Goal: Task Accomplishment & Management: Use online tool/utility

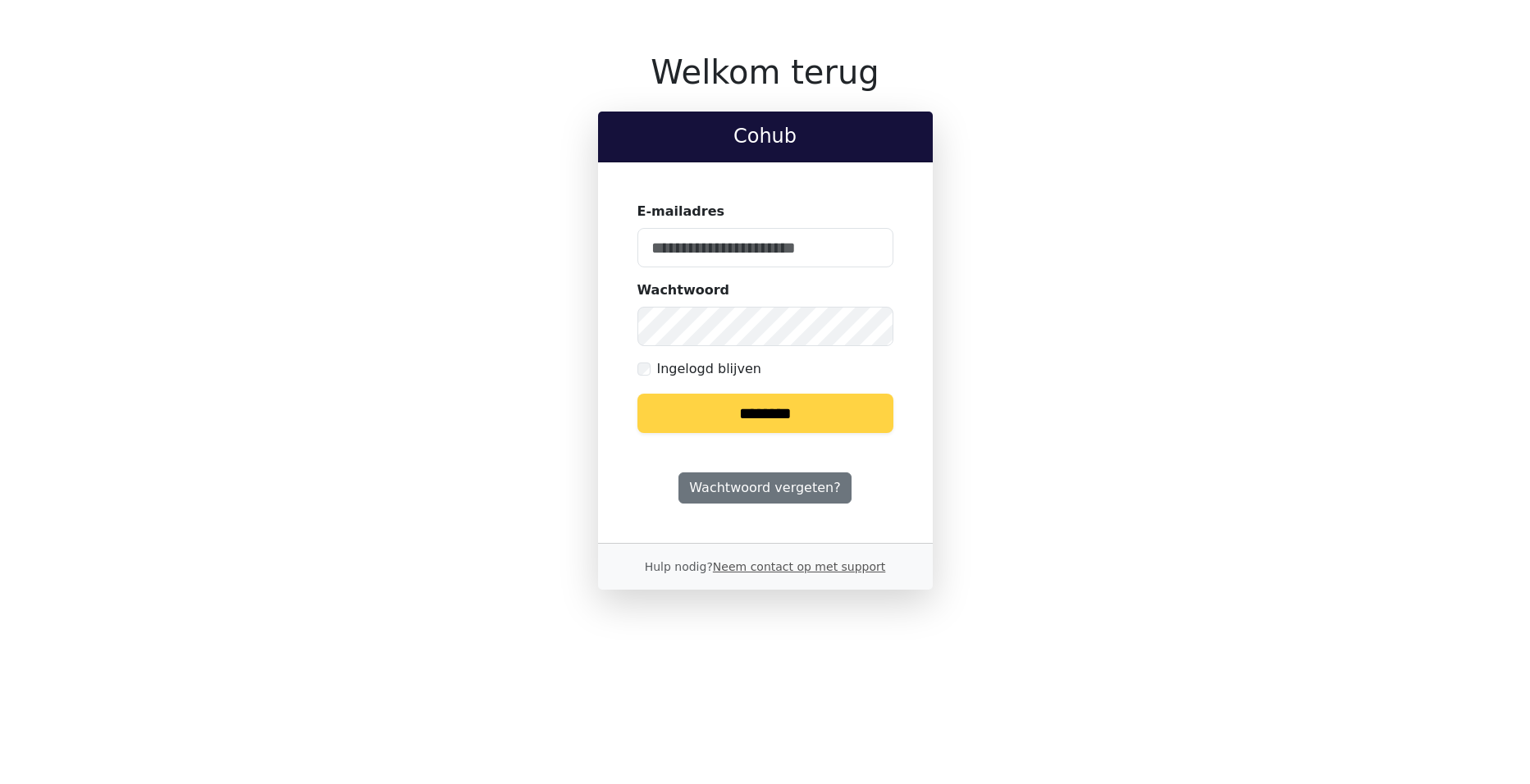
type input "**********"
click at [764, 408] on input "********" at bounding box center [765, 413] width 256 height 39
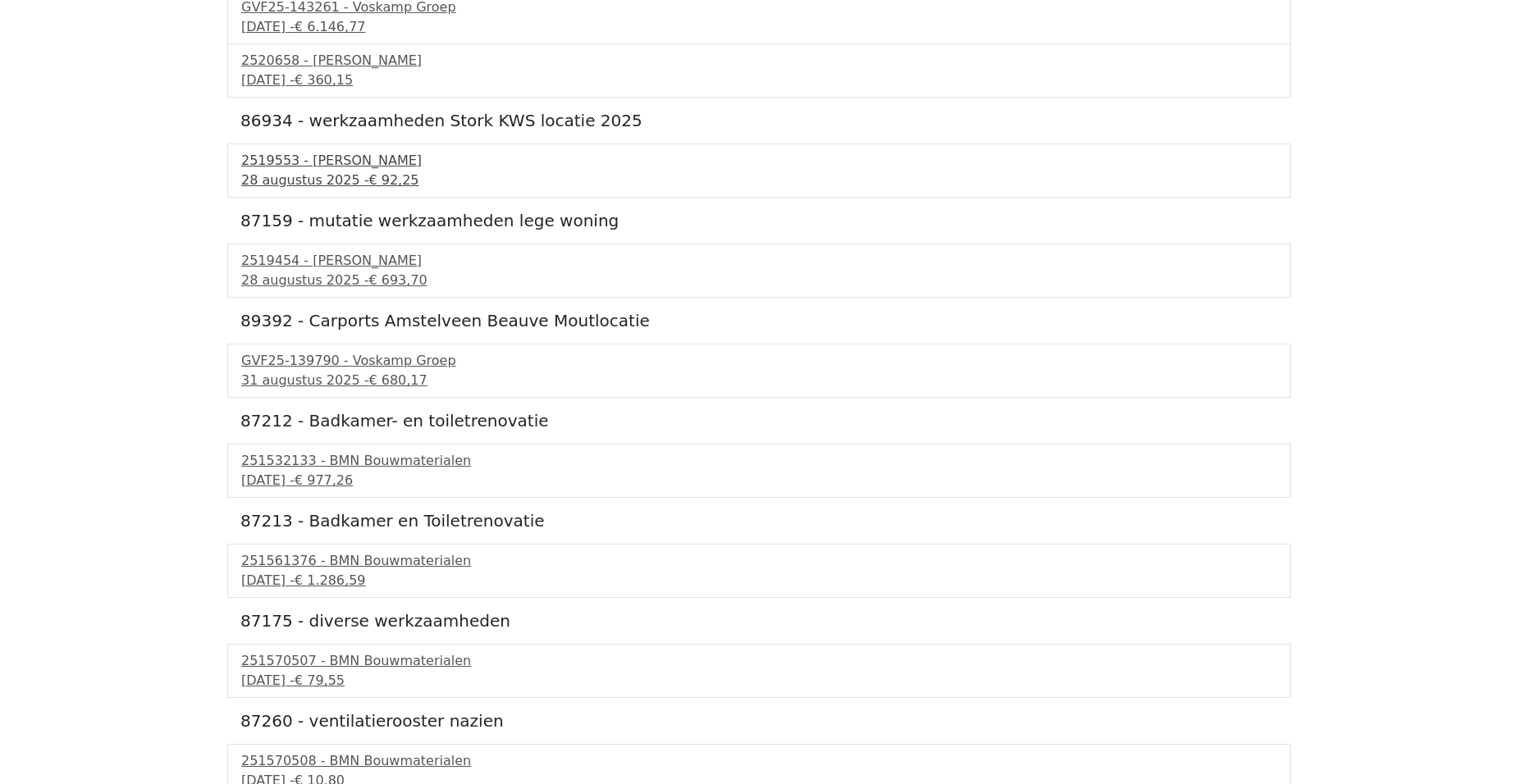
scroll to position [1094, 0]
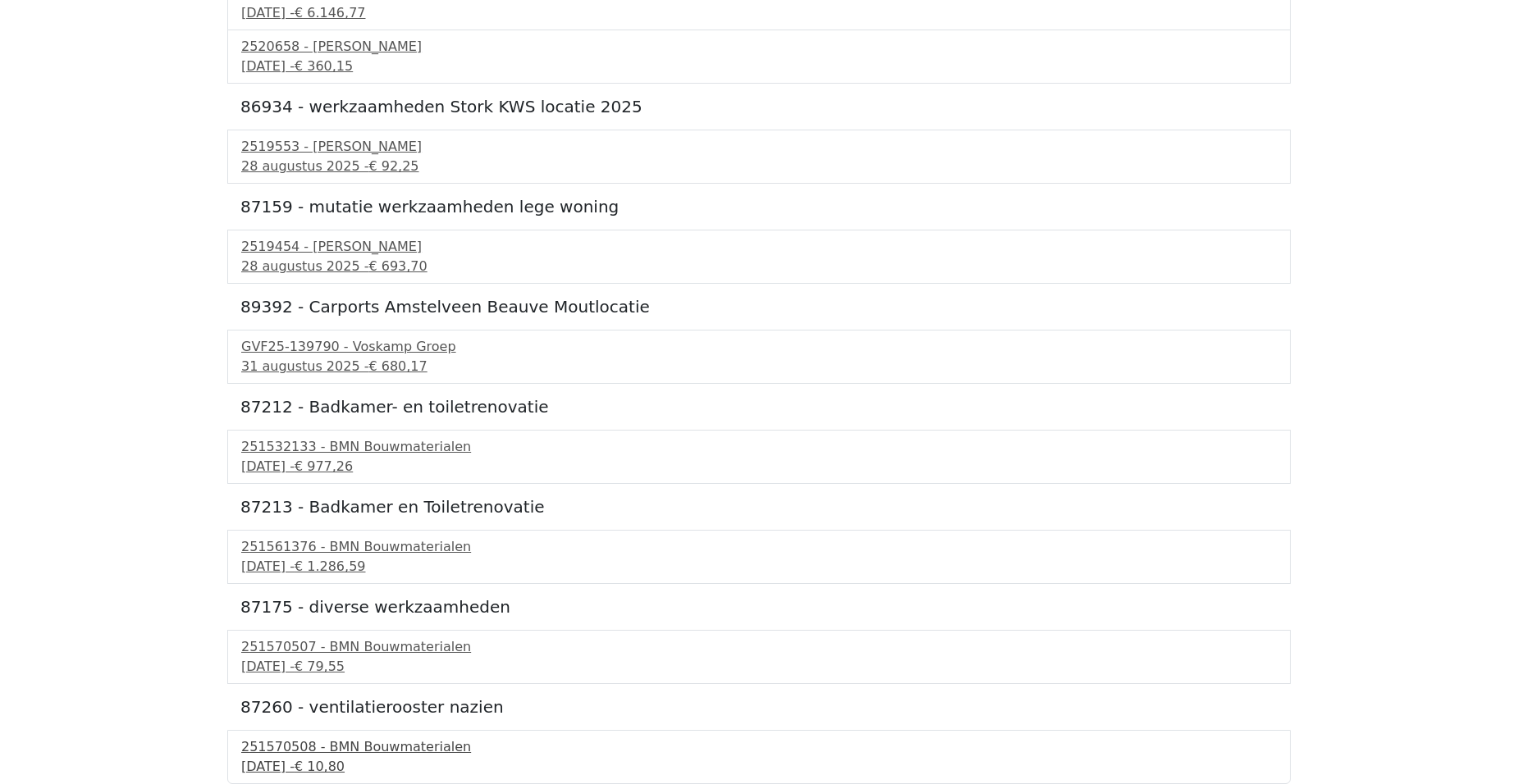
click at [371, 752] on div "251570508 - BMN Bouwmaterialen" at bounding box center [759, 747] width 1035 height 20
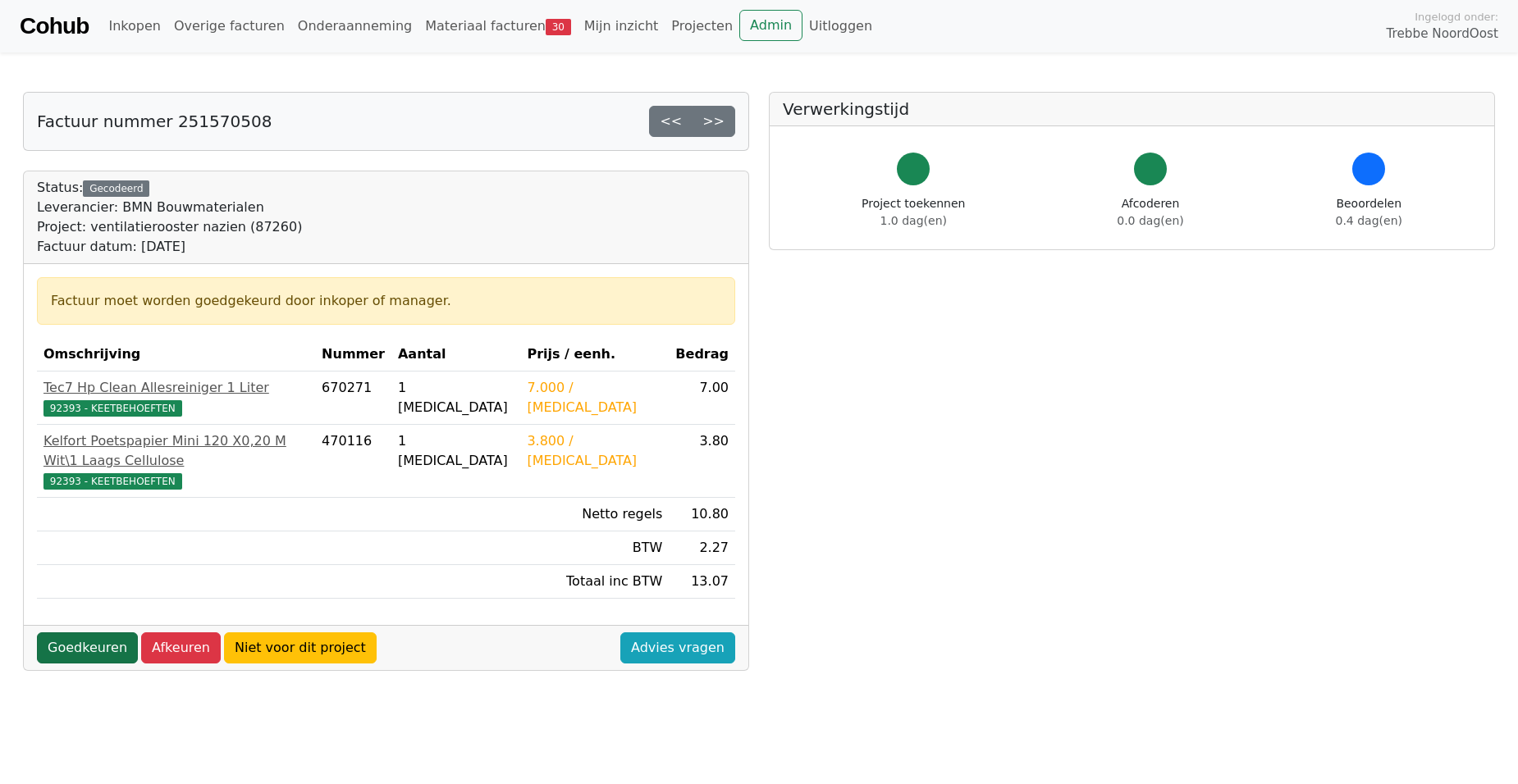
click at [84, 635] on link "Goedkeuren" at bounding box center [88, 647] width 101 height 31
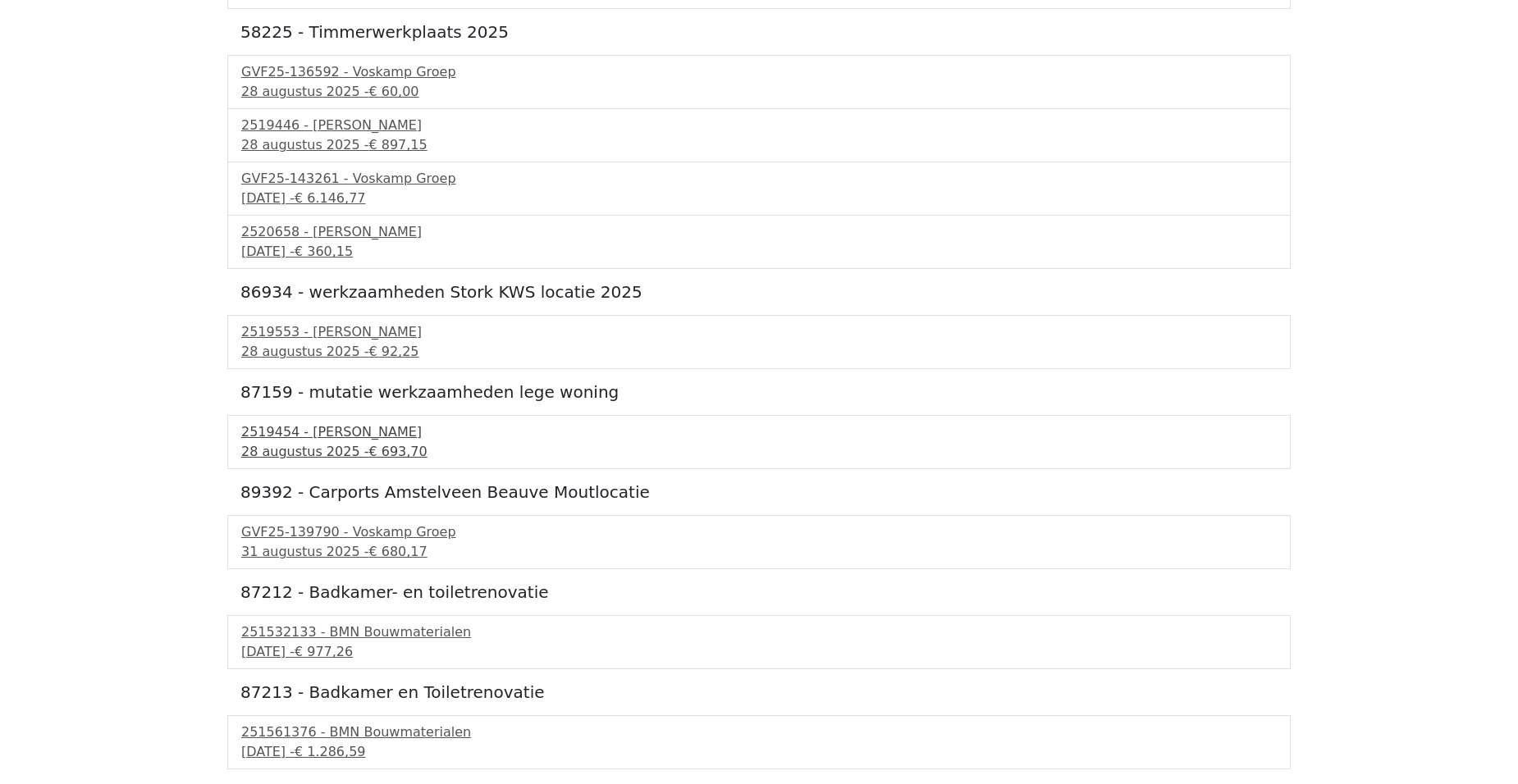
scroll to position [995, 0]
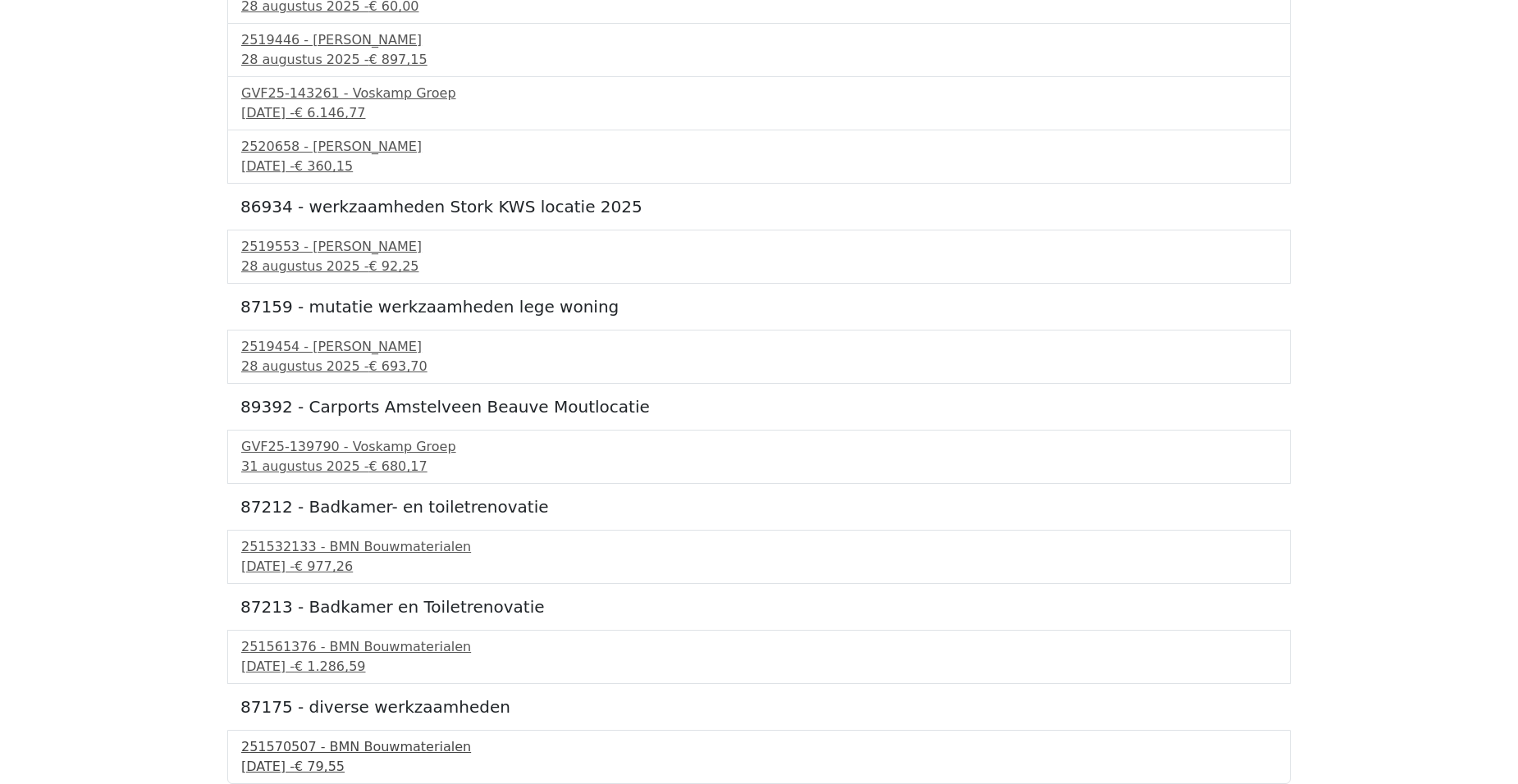
click at [379, 755] on div "251570507 - BMN Bouwmaterialen" at bounding box center [759, 747] width 1035 height 20
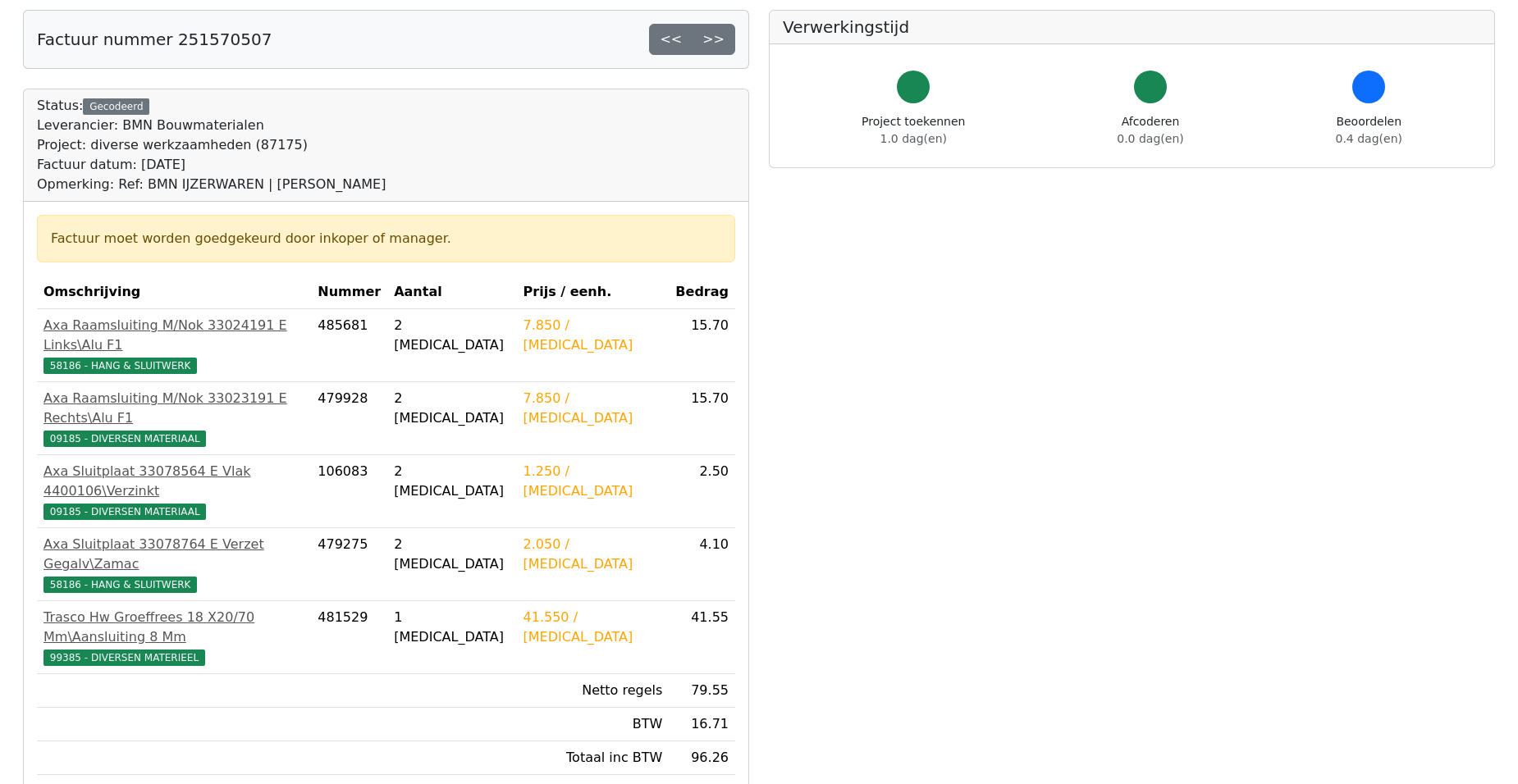
scroll to position [246, 0]
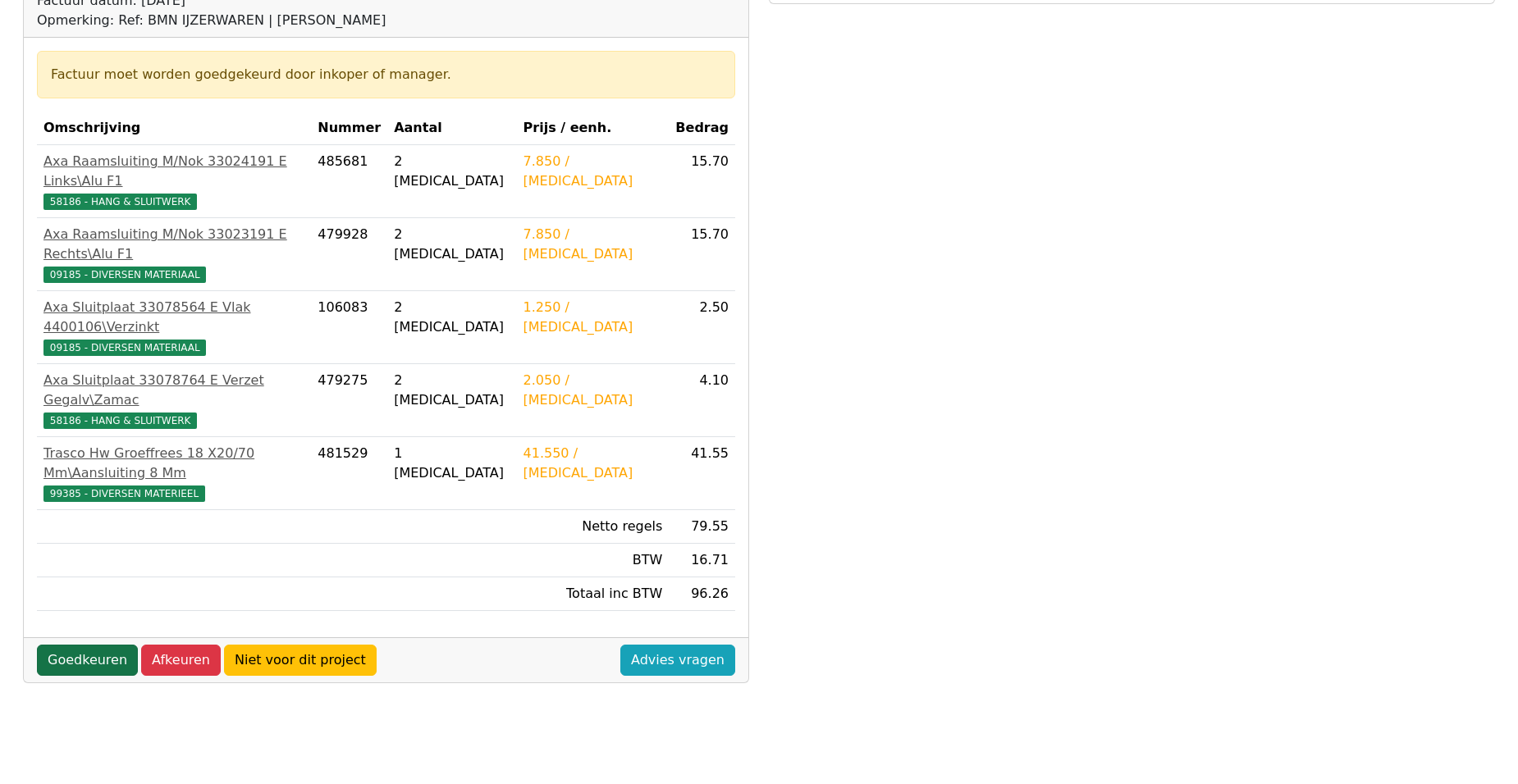
click at [97, 645] on link "Goedkeuren" at bounding box center [88, 660] width 101 height 31
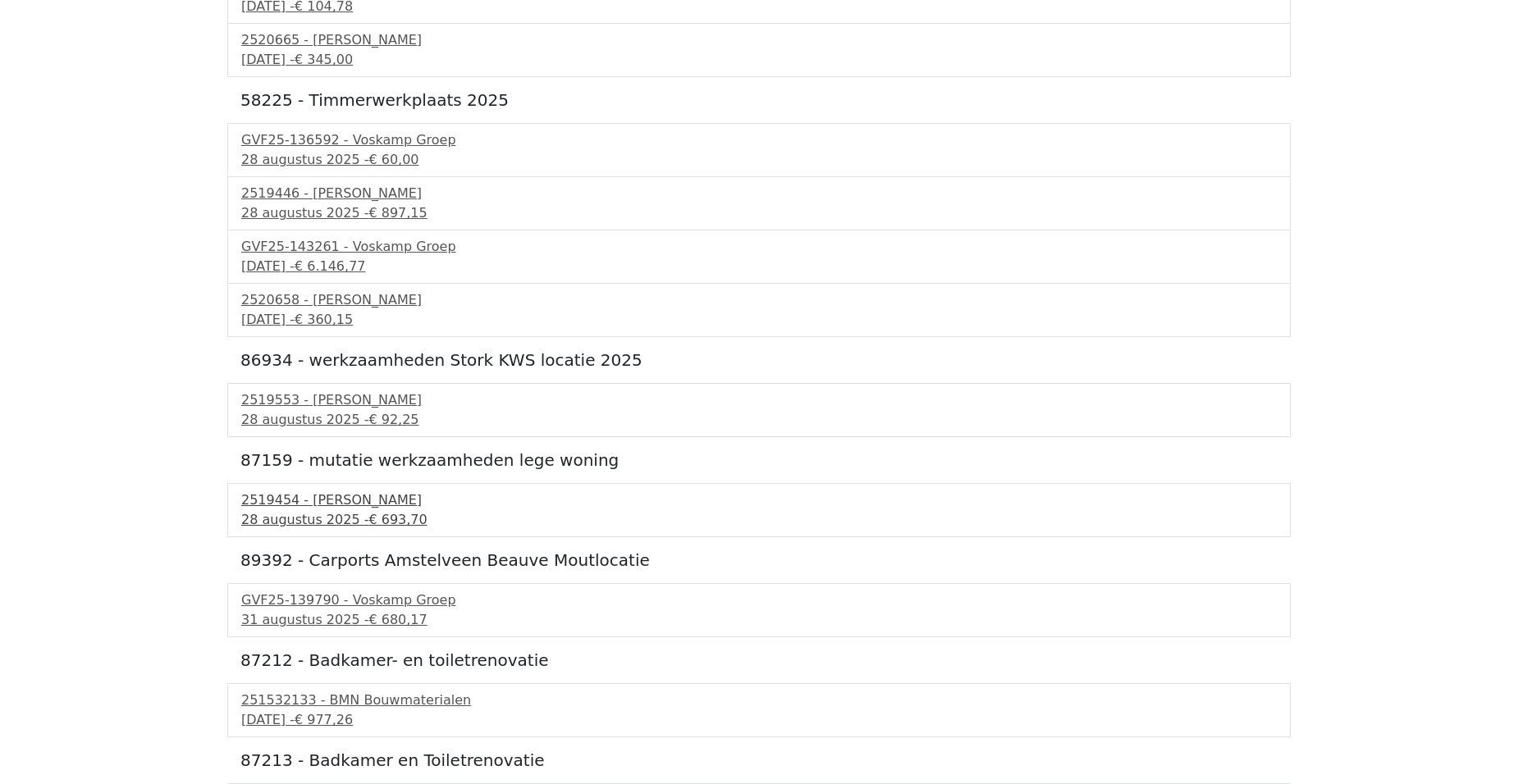
scroll to position [812, 0]
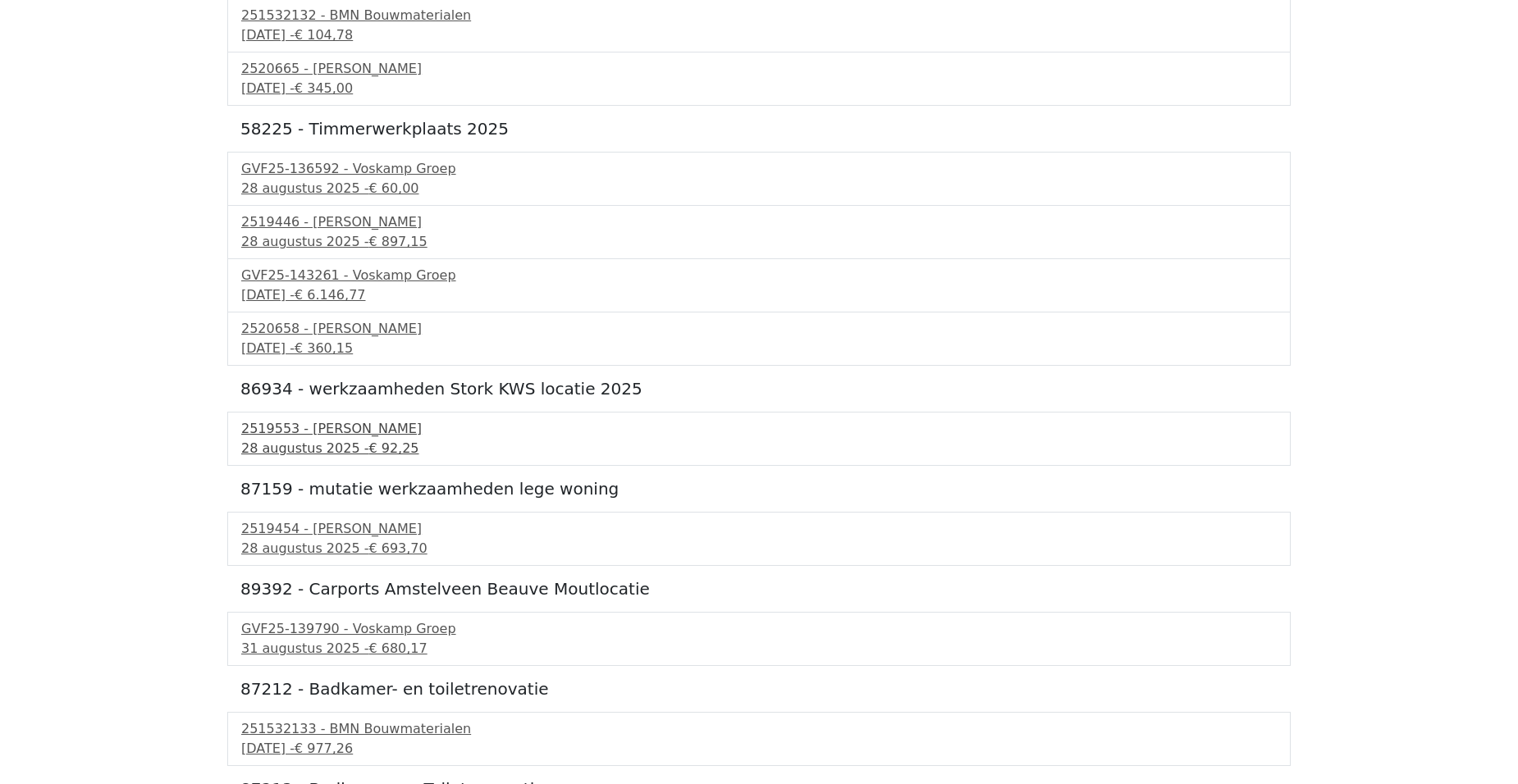
click at [325, 448] on div "28 augustus 2025 - € 92,25" at bounding box center [759, 449] width 1035 height 20
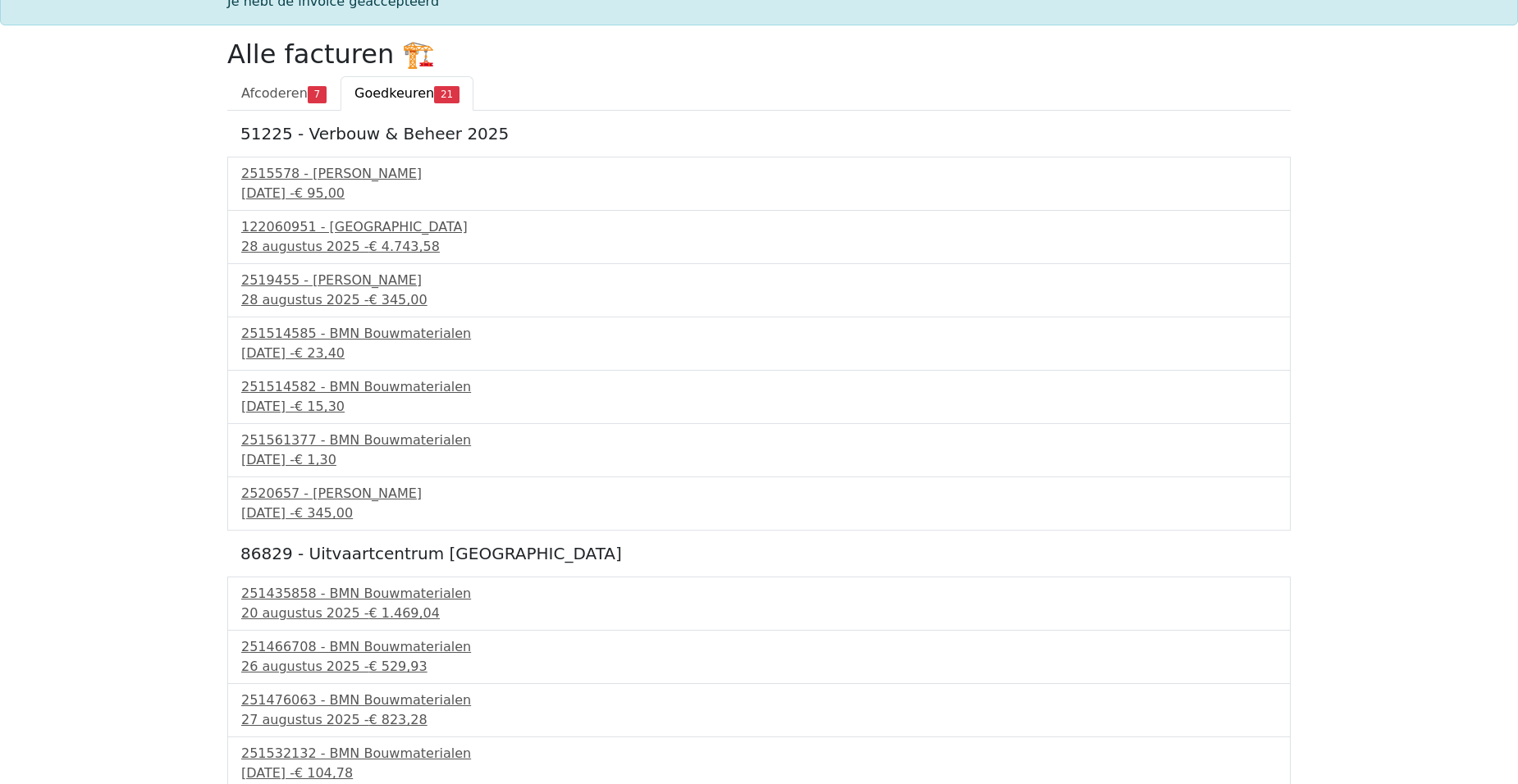
scroll to position [0, 0]
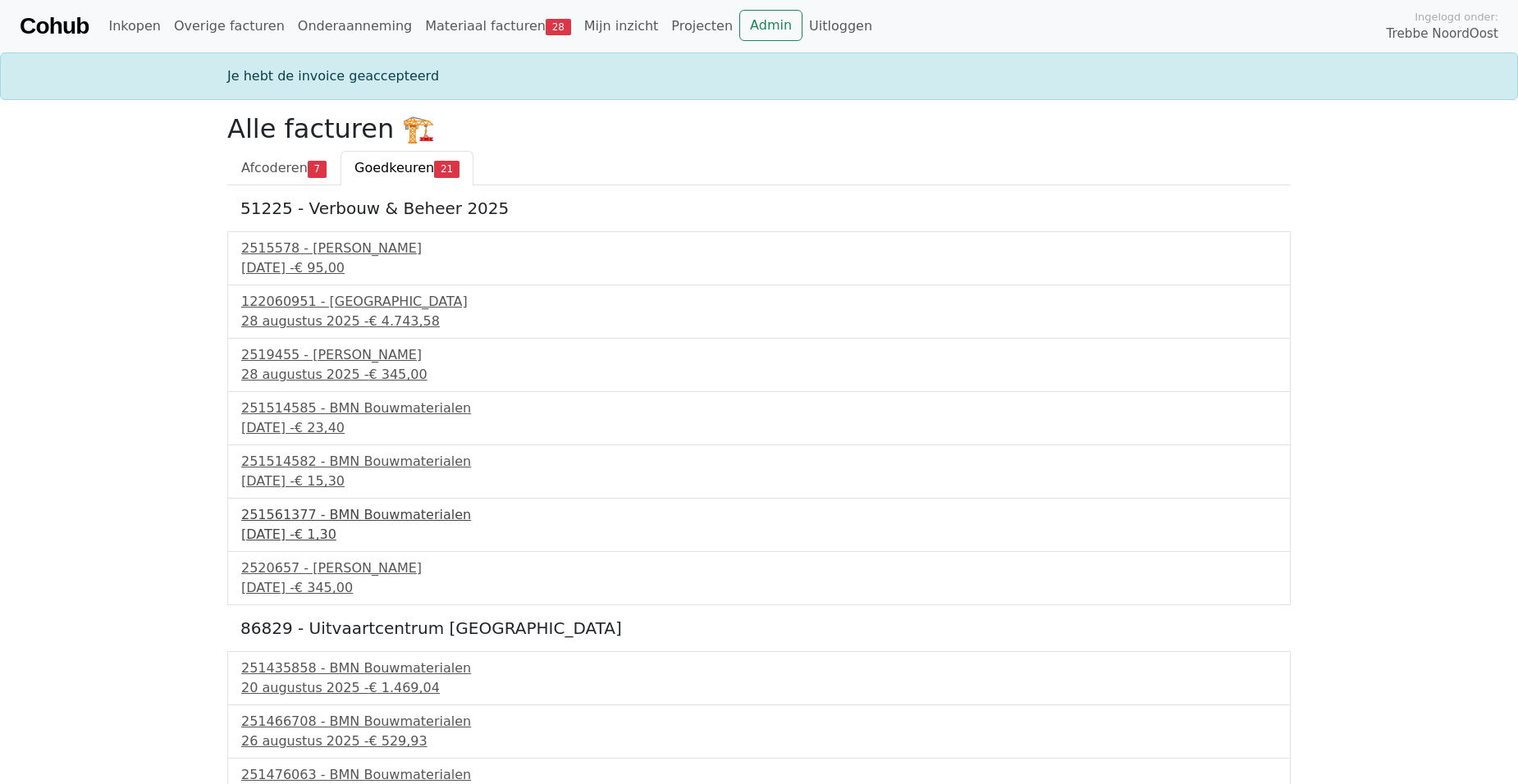
click at [336, 527] on span "€ 1,30" at bounding box center [315, 535] width 42 height 16
click at [276, 172] on span "Afcoderen" at bounding box center [274, 168] width 67 height 16
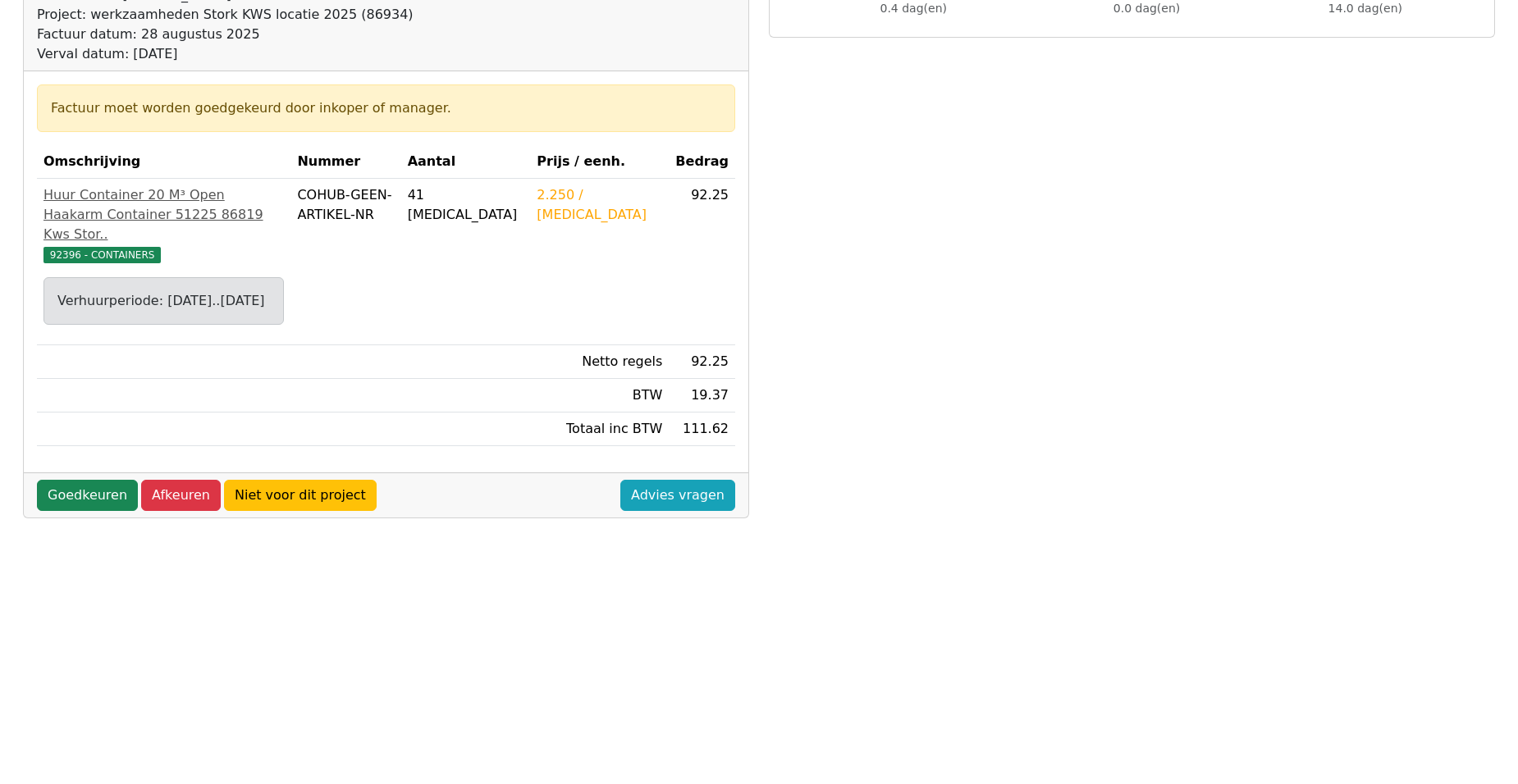
scroll to position [246, 0]
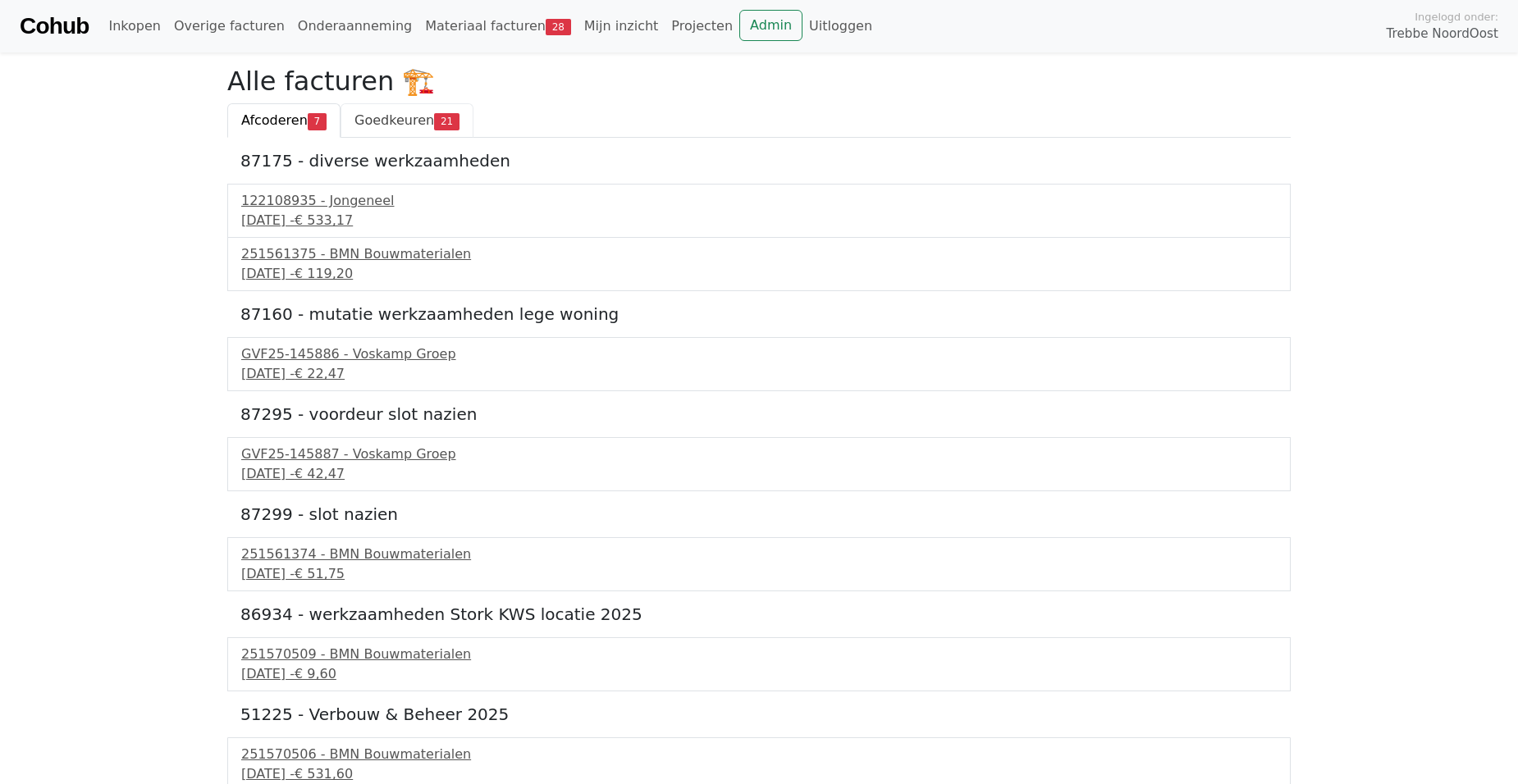
click at [398, 136] on link "Goedkeuren 21" at bounding box center [407, 121] width 133 height 35
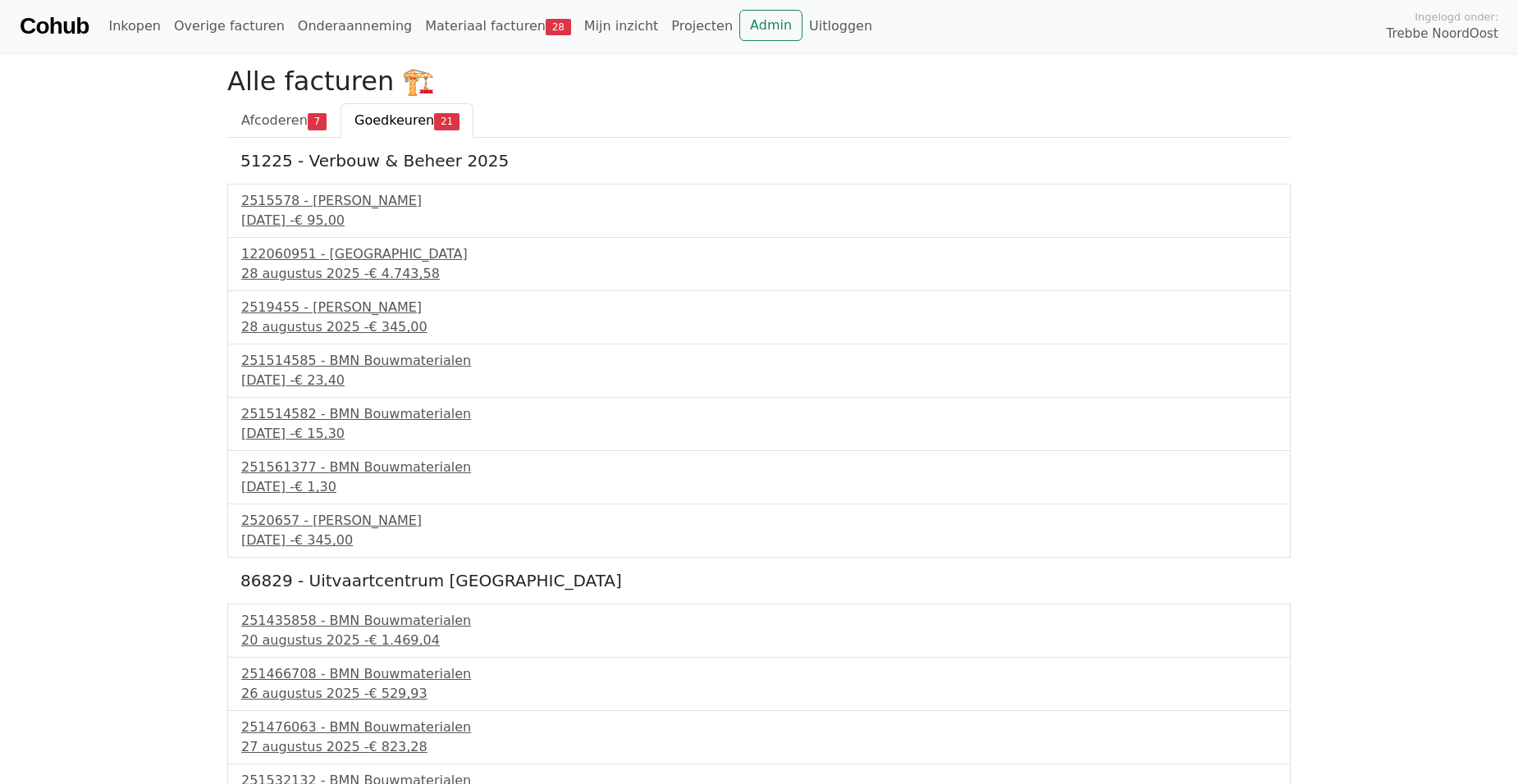
click at [399, 123] on span "Goedkeuren" at bounding box center [394, 121] width 80 height 16
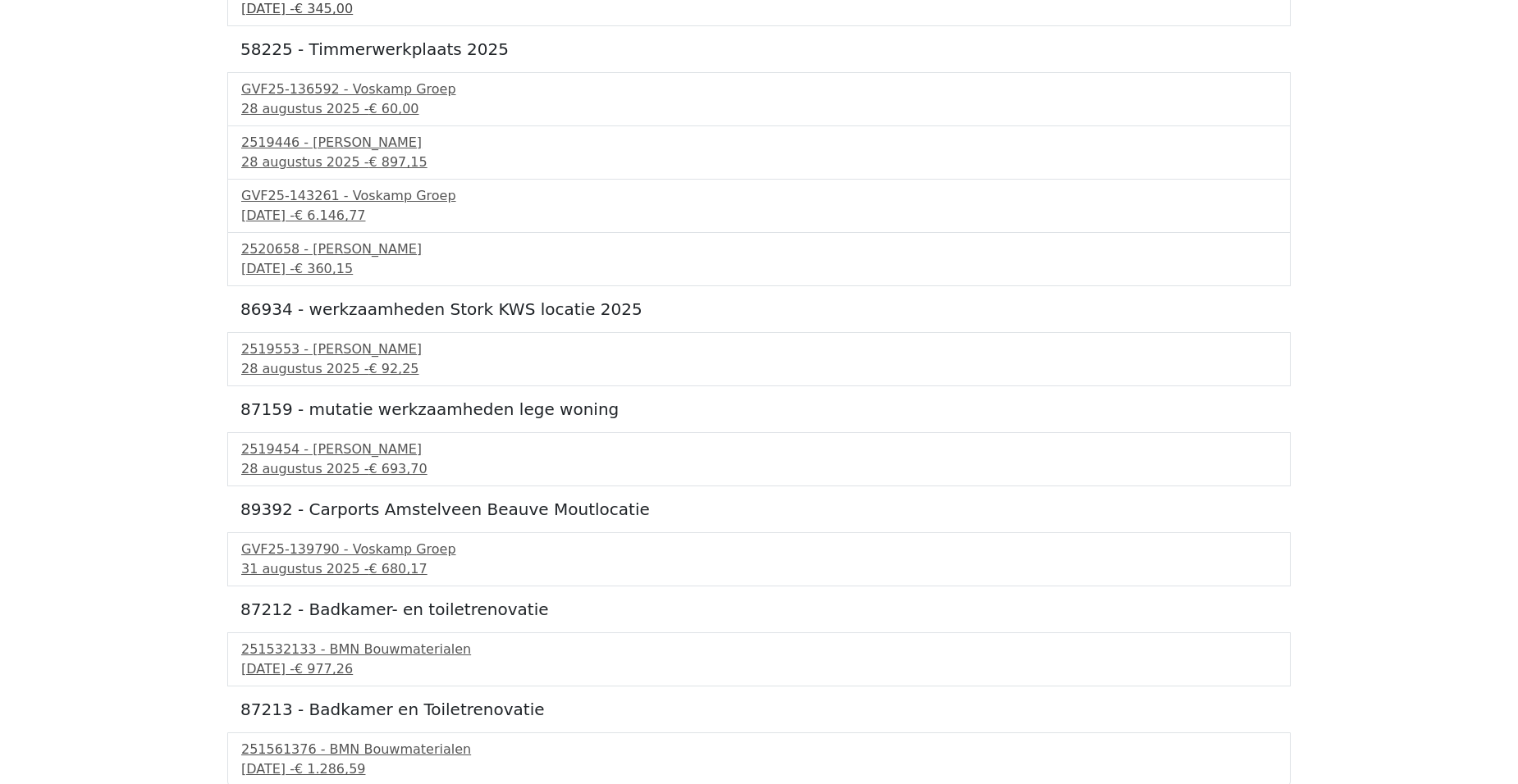
scroll to position [847, 0]
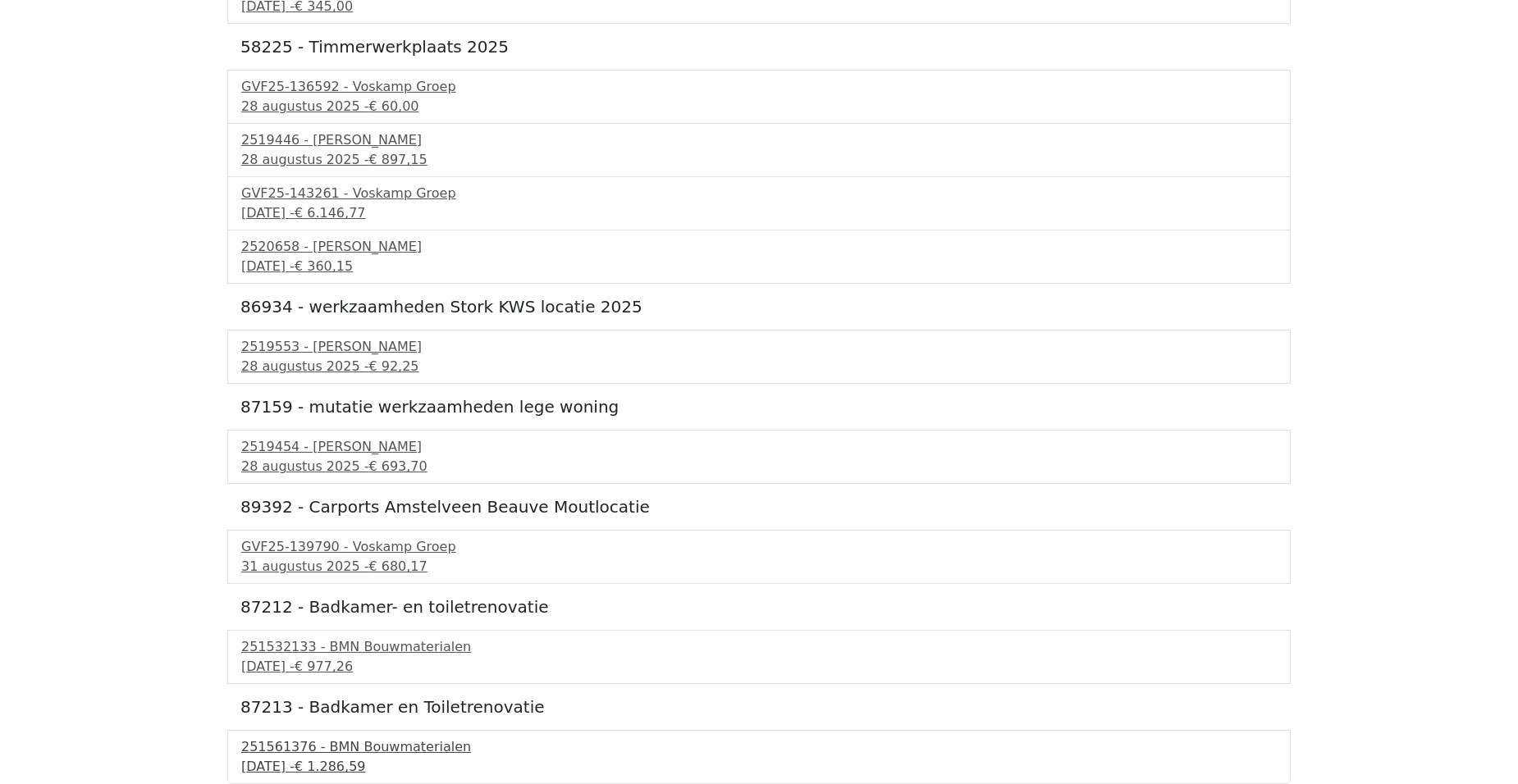
click at [354, 757] on div "251561376 - BMN Bouwmaterialen" at bounding box center [759, 747] width 1035 height 20
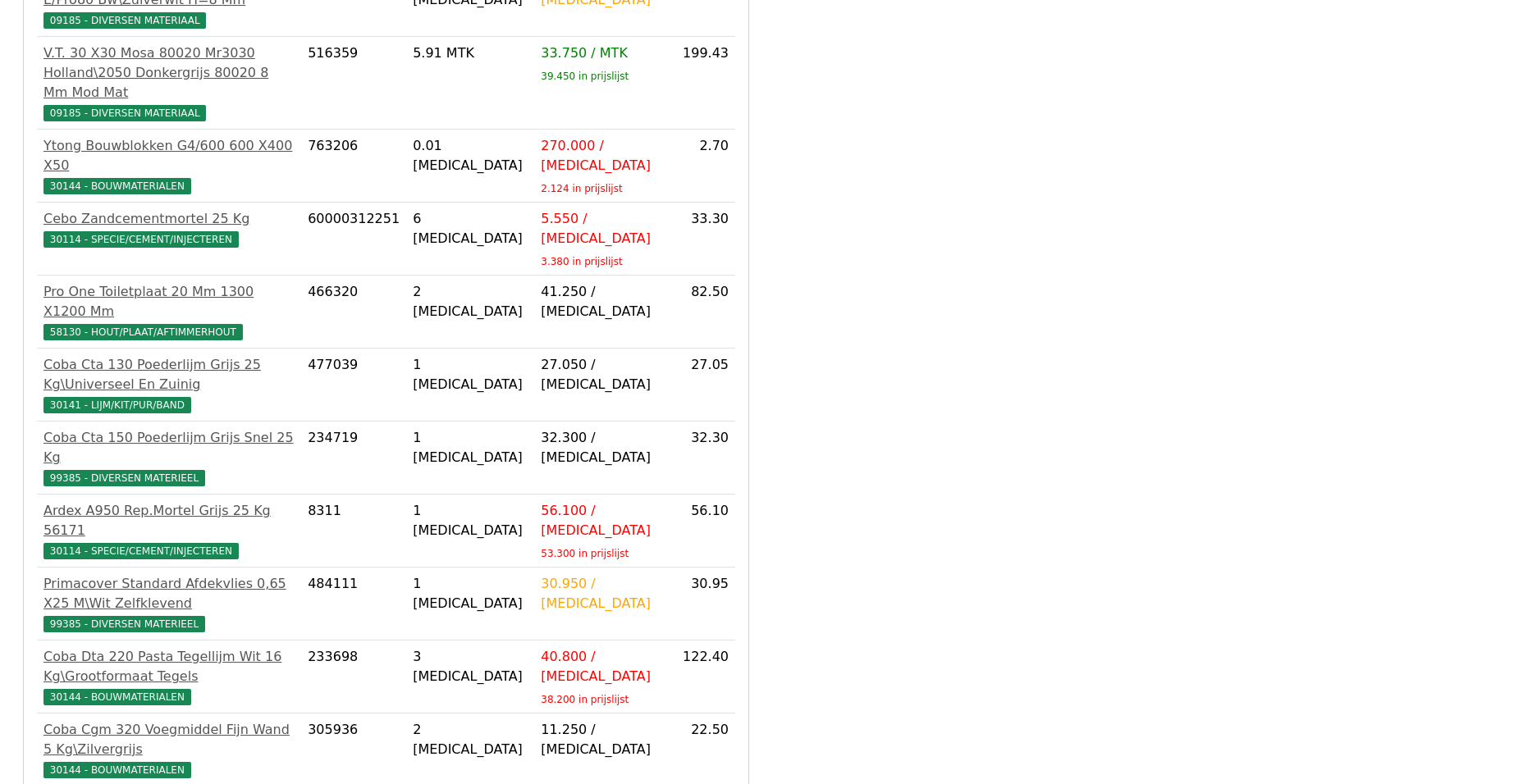
scroll to position [1422, 0]
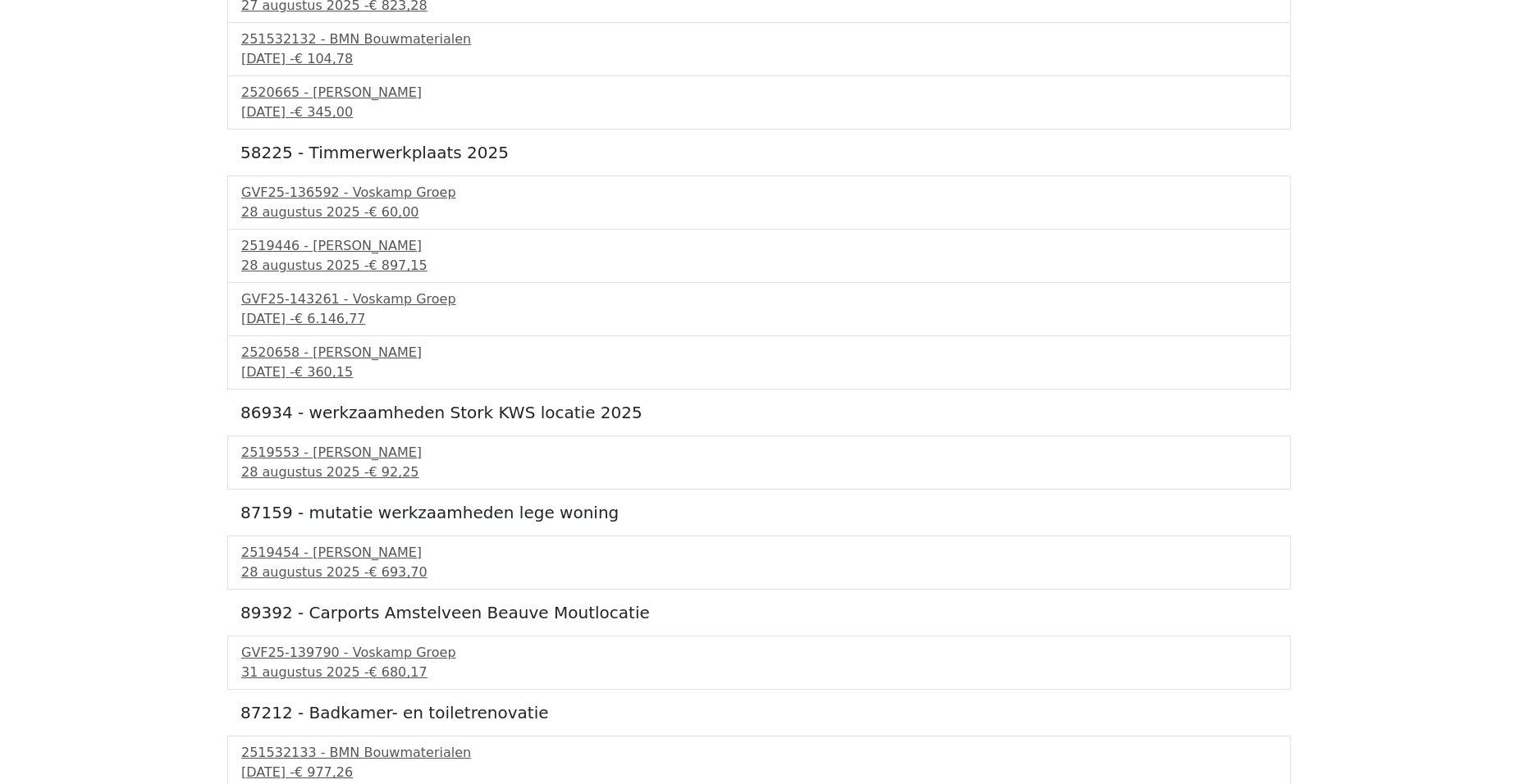
scroll to position [795, 0]
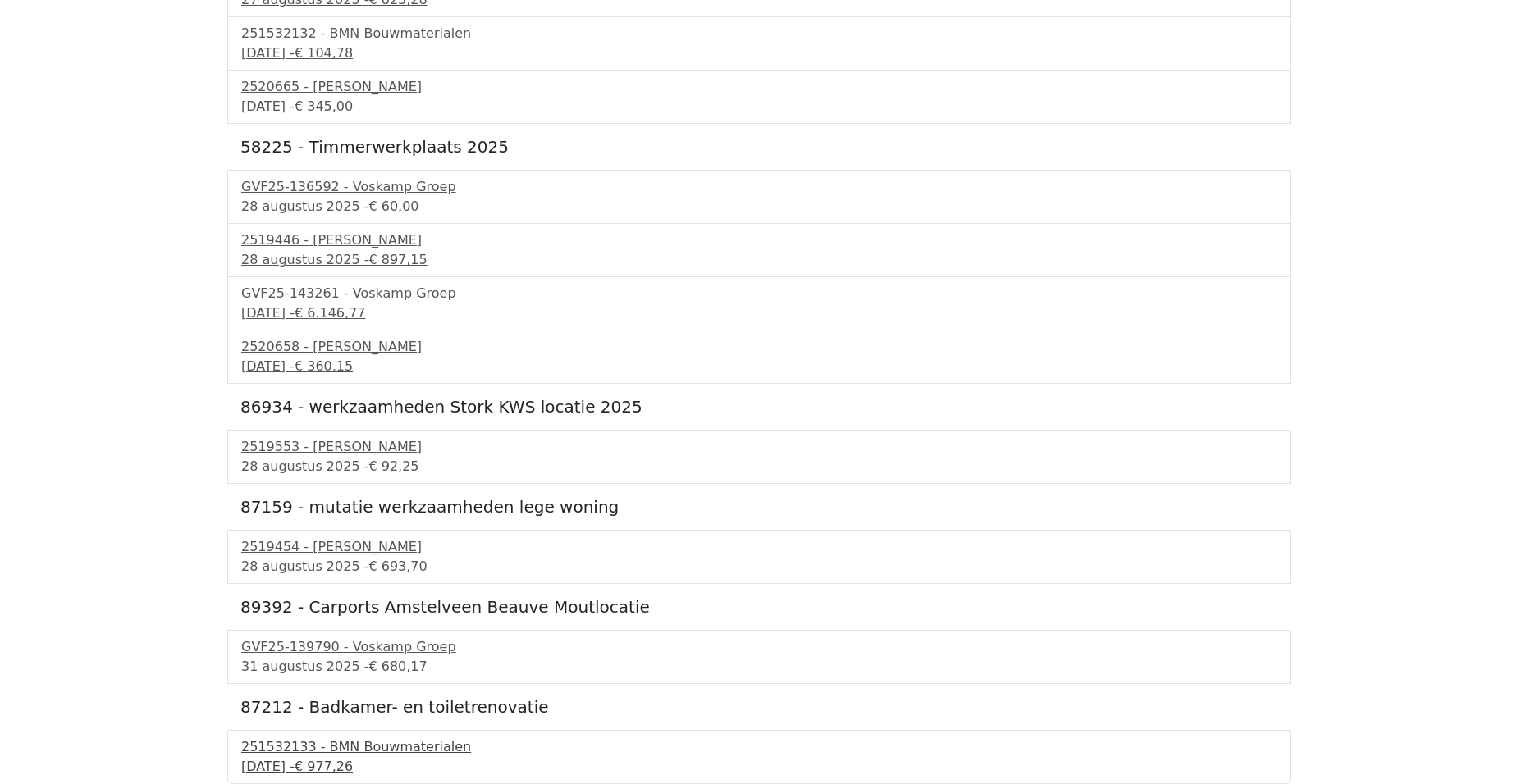
click at [341, 747] on div "251532133 - BMN Bouwmaterialen" at bounding box center [759, 747] width 1035 height 20
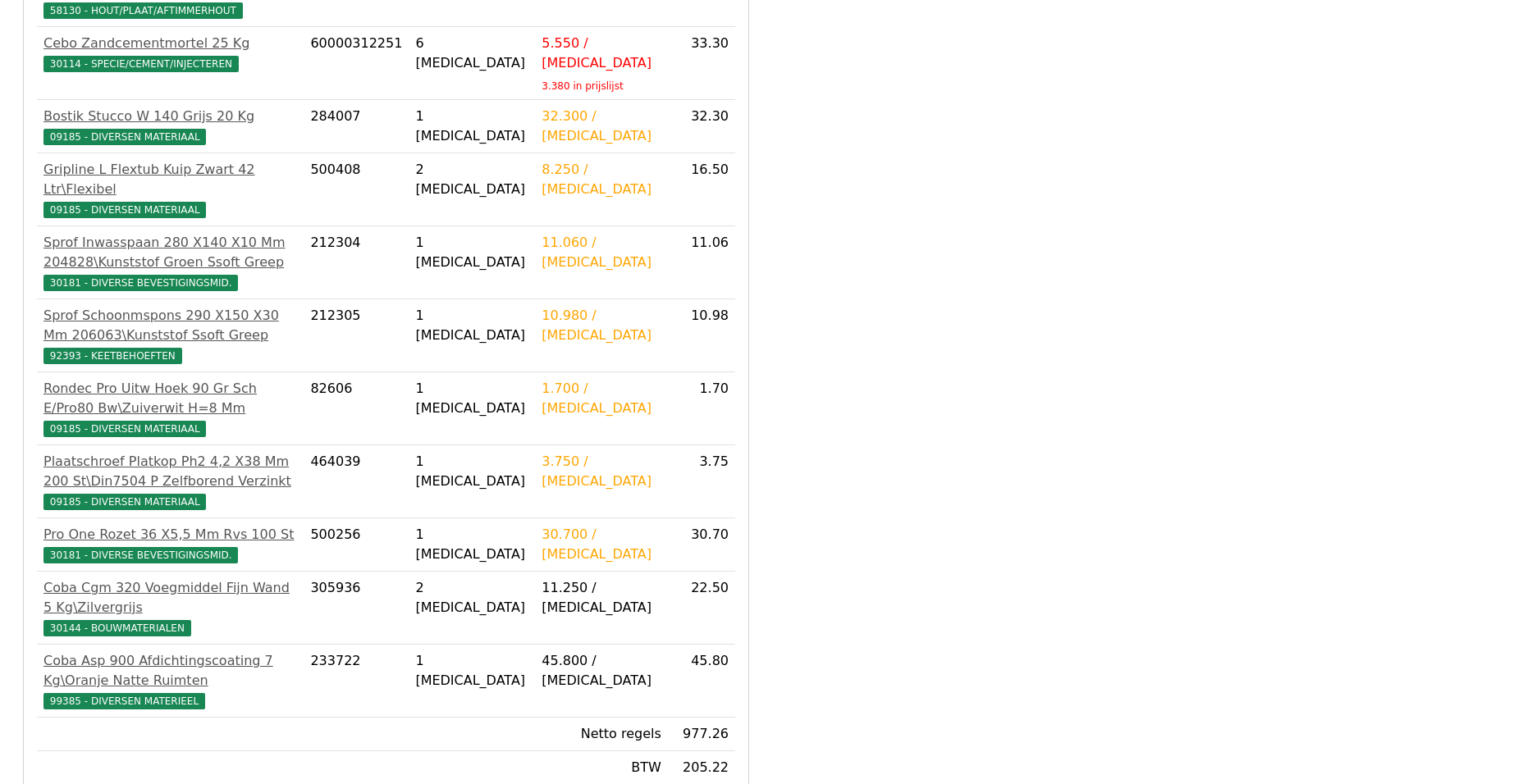
scroll to position [1035, 0]
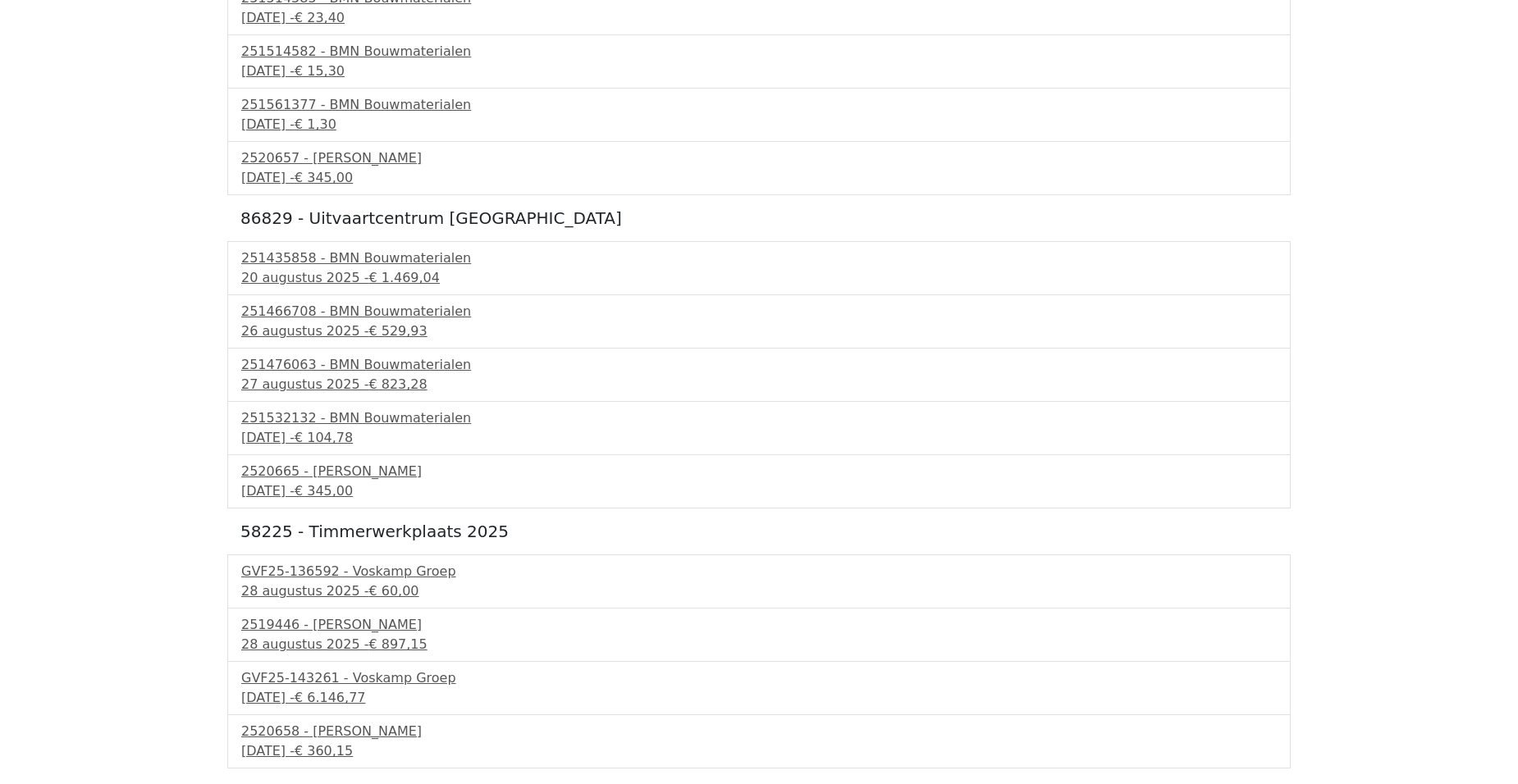
scroll to position [694, 0]
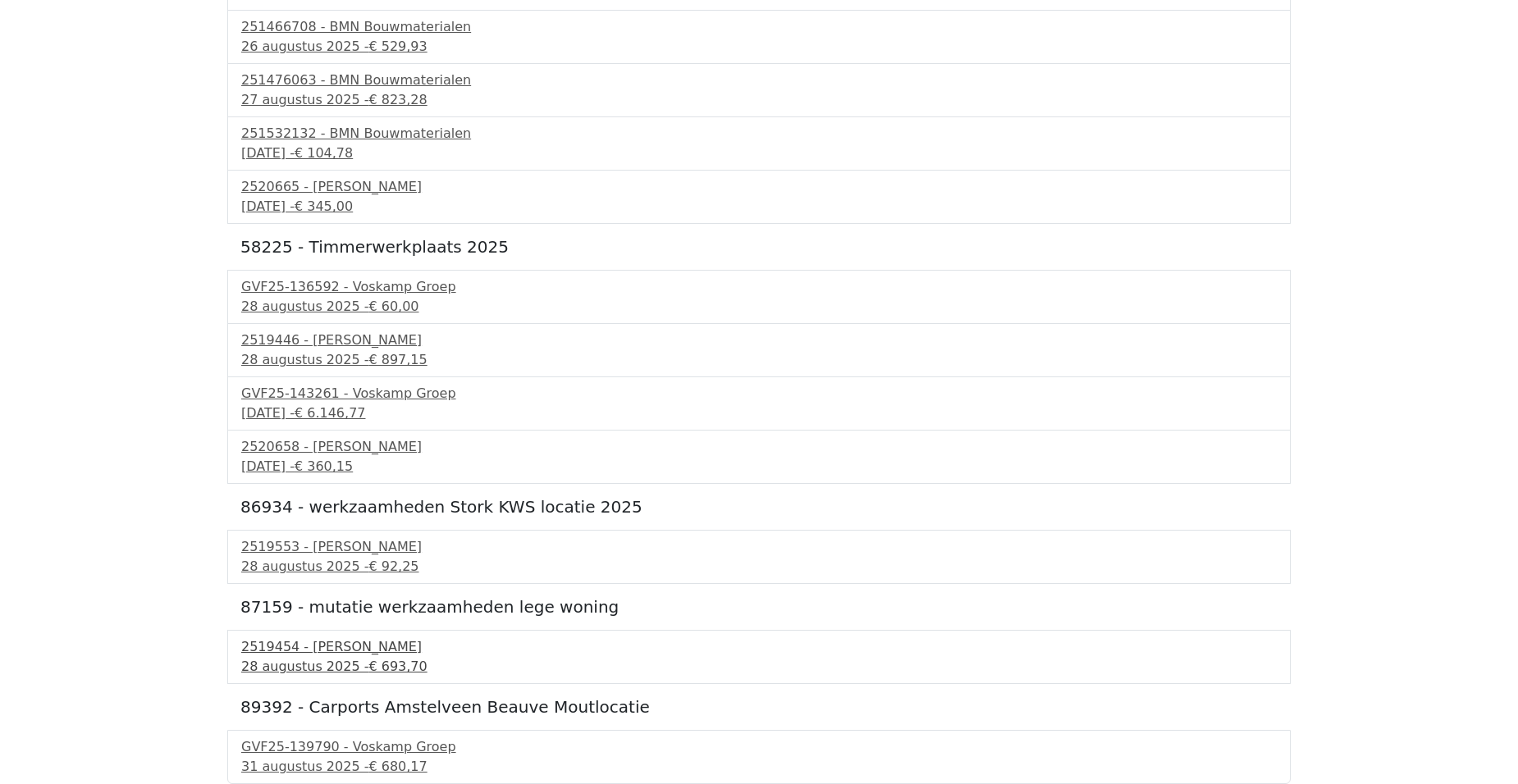
click at [303, 648] on div "2519454 - Van Dalen" at bounding box center [759, 647] width 1035 height 20
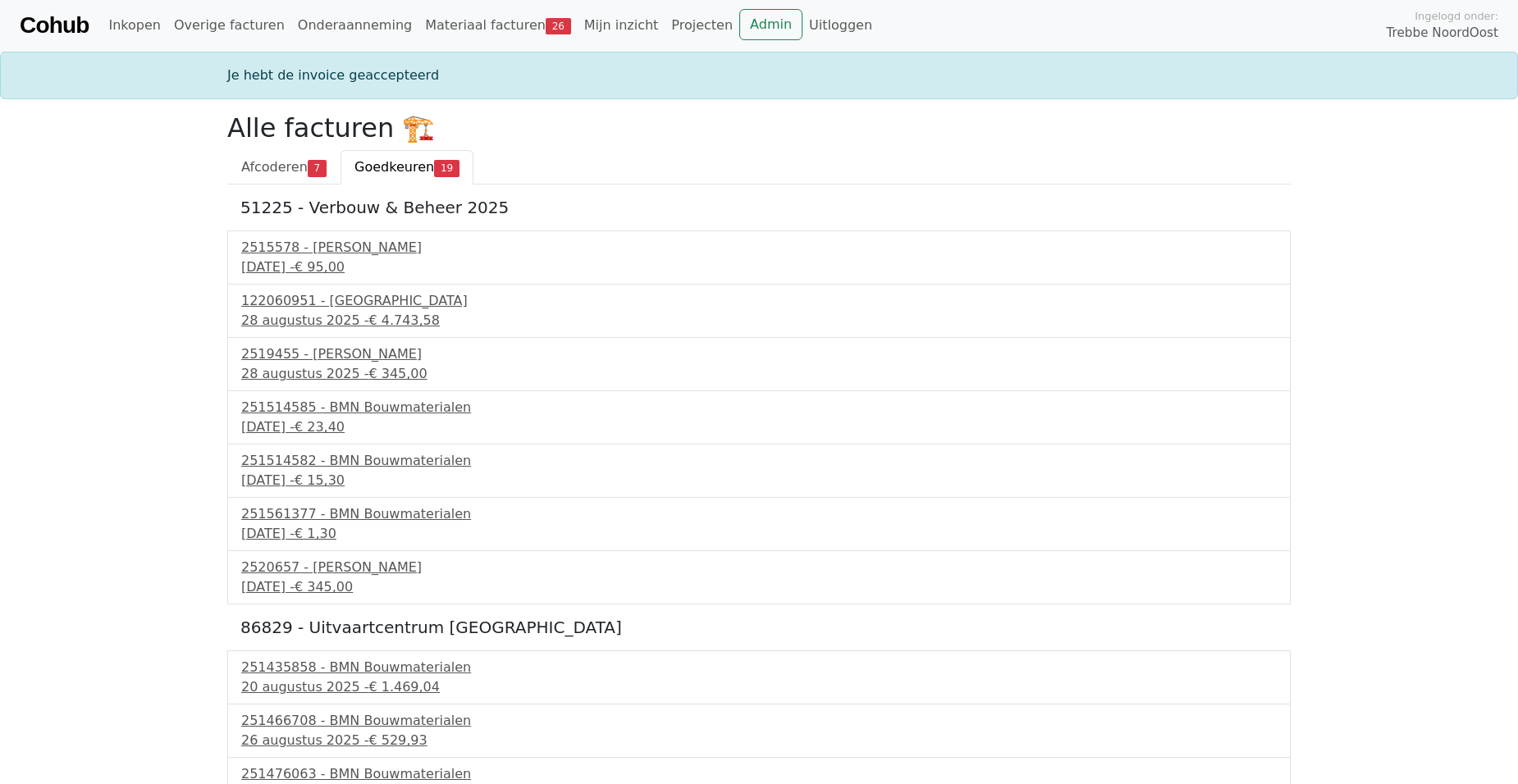
scroll to position [0, 0]
click at [284, 474] on div "2 september 2025 - € 15,30" at bounding box center [759, 482] width 1035 height 20
